Goal: Transaction & Acquisition: Purchase product/service

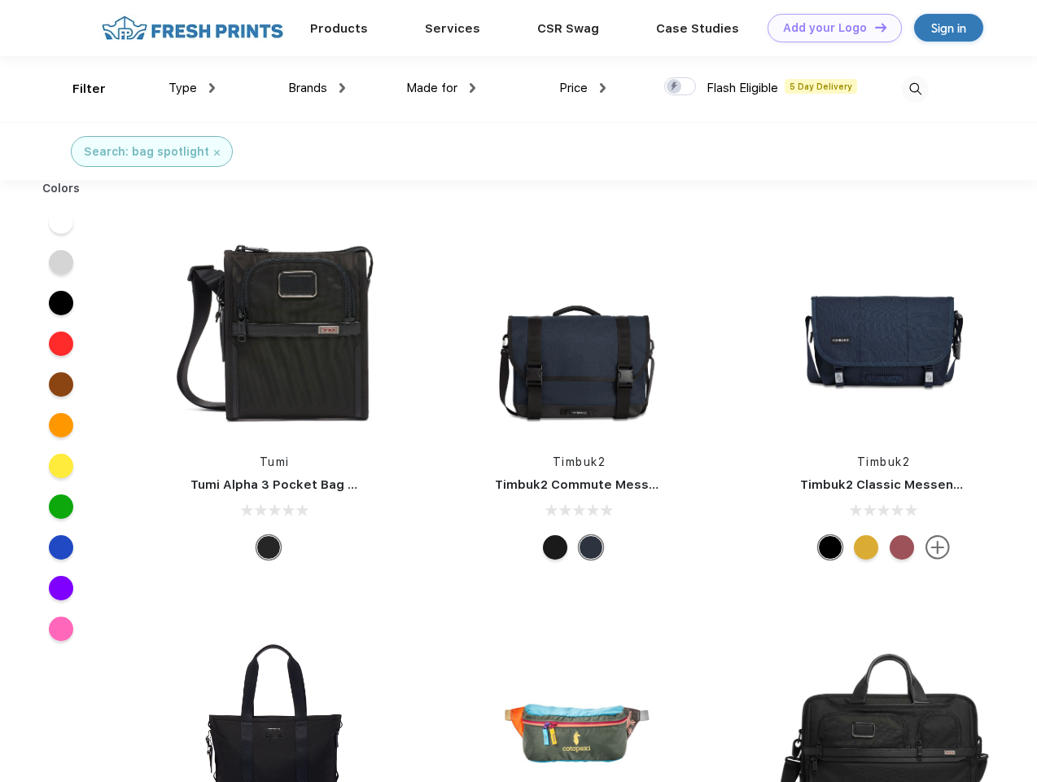
click at [829, 28] on link "Add your Logo Design Tool" at bounding box center [835, 28] width 134 height 28
click at [0, 0] on div "Design Tool" at bounding box center [0, 0] width 0 height 0
click at [873, 27] on link "Add your Logo Design Tool" at bounding box center [835, 28] width 134 height 28
click at [78, 89] on div "Filter" at bounding box center [88, 89] width 33 height 19
click at [192, 88] on span "Type" at bounding box center [183, 88] width 28 height 15
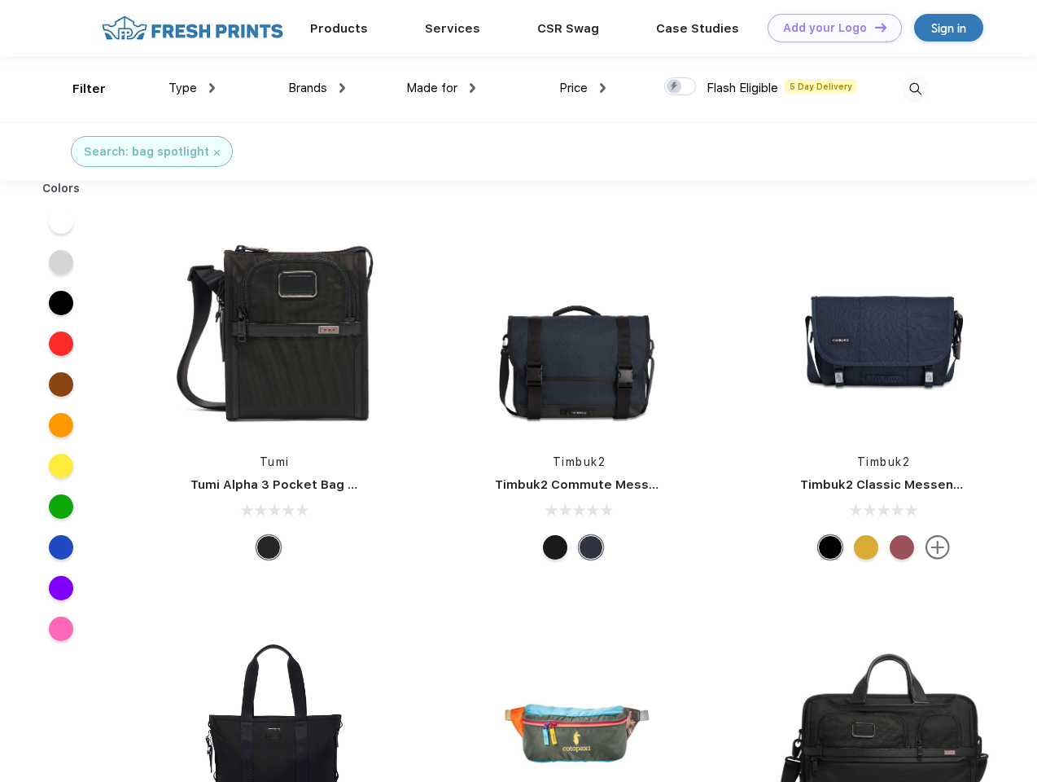
click at [317, 88] on span "Brands" at bounding box center [307, 88] width 39 height 15
click at [441, 88] on span "Made for" at bounding box center [431, 88] width 51 height 15
click at [583, 88] on span "Price" at bounding box center [573, 88] width 28 height 15
click at [681, 87] on div at bounding box center [680, 86] width 32 height 18
click at [675, 87] on input "checkbox" at bounding box center [669, 82] width 11 height 11
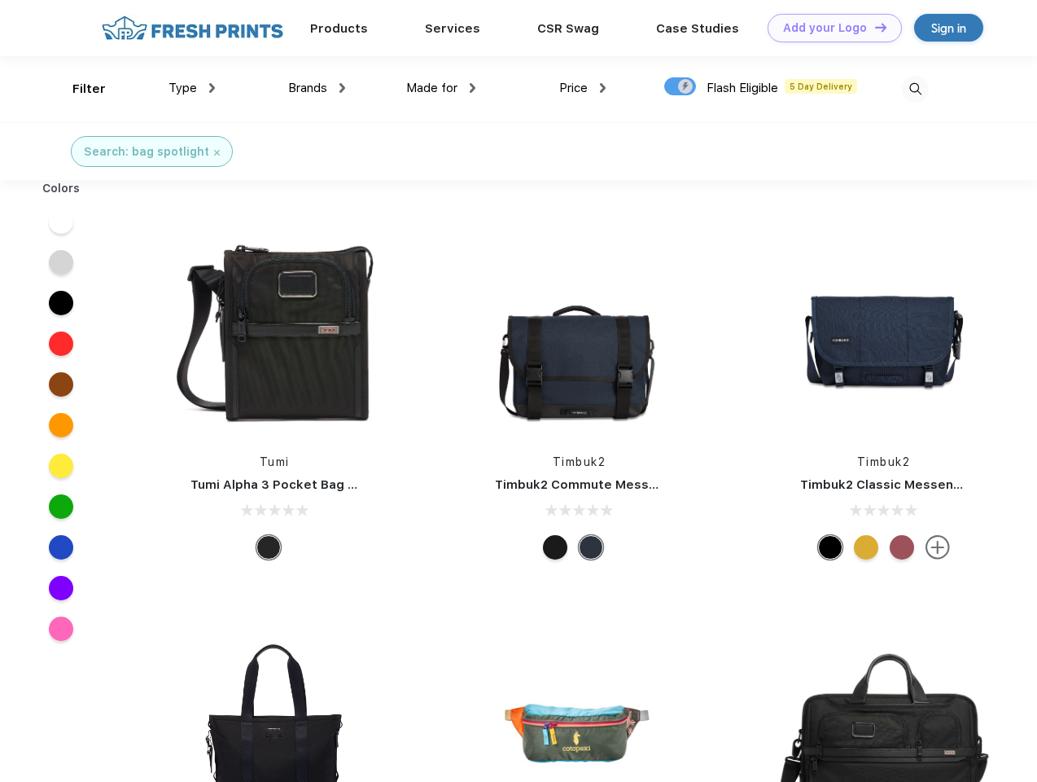
click at [915, 89] on img at bounding box center [915, 89] width 27 height 27
